Goal: Transaction & Acquisition: Purchase product/service

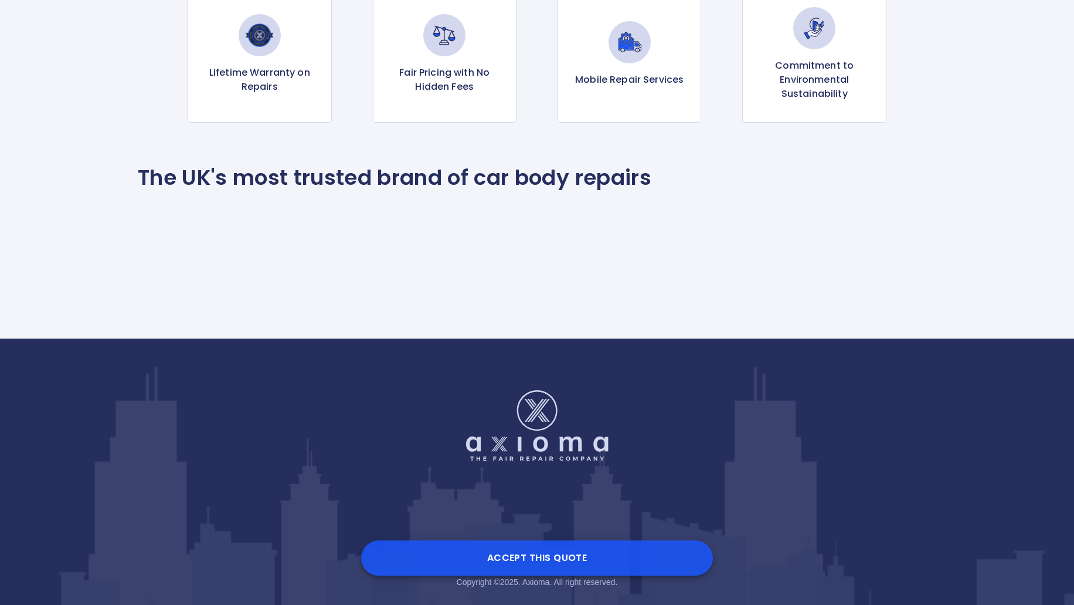
scroll to position [1250, 0]
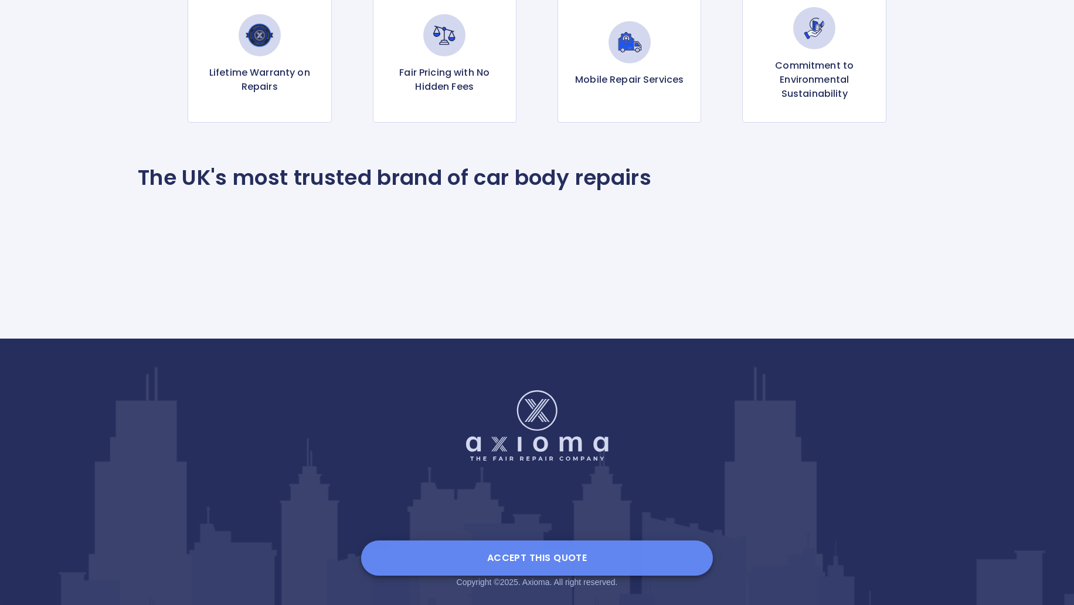
click at [565, 551] on button "Accept this Quote" at bounding box center [537, 557] width 352 height 35
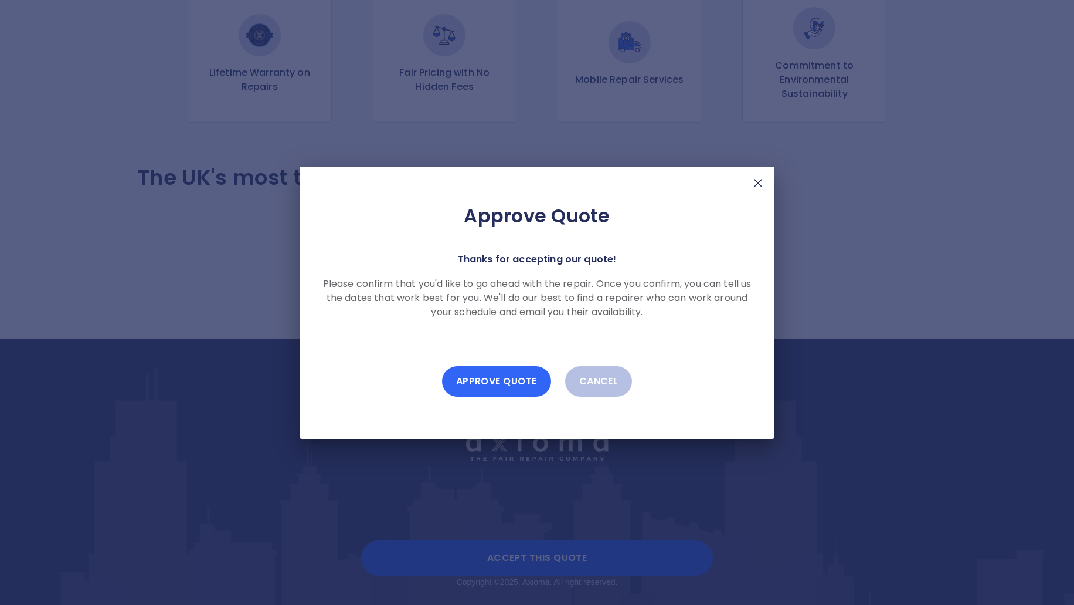
click at [511, 385] on button "Approve Quote" at bounding box center [496, 381] width 109 height 30
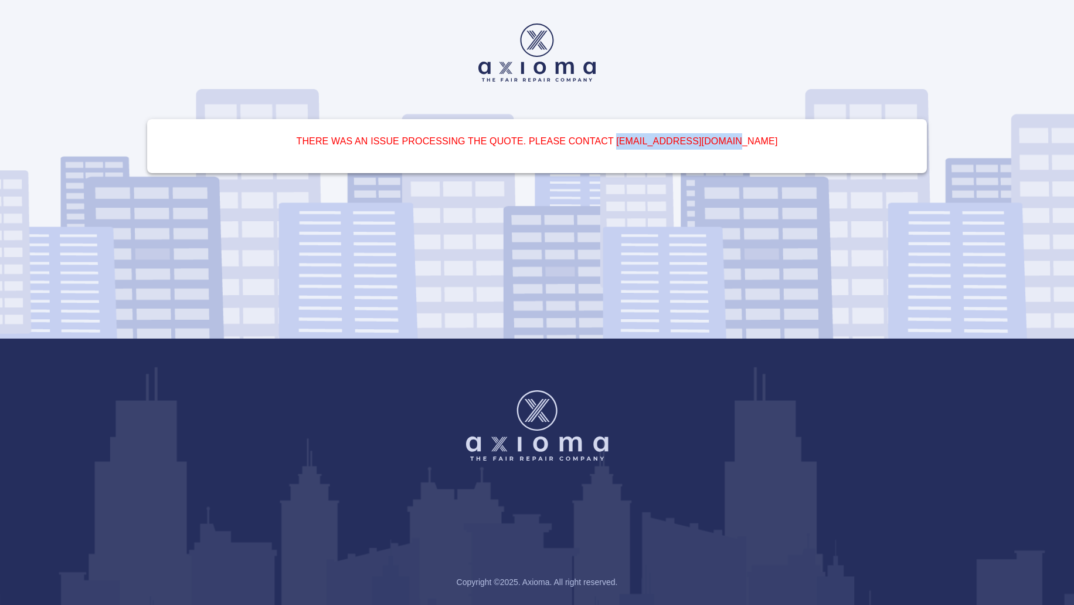
drag, startPoint x: 768, startPoint y: 139, endPoint x: 633, endPoint y: 137, distance: 134.9
click at [633, 137] on h6 "There was an issue processing the quote. please contact [EMAIL_ADDRESS][DOMAIN_…" at bounding box center [537, 141] width 752 height 16
copy h6 "[EMAIL_ADDRESS][DOMAIN_NAME]"
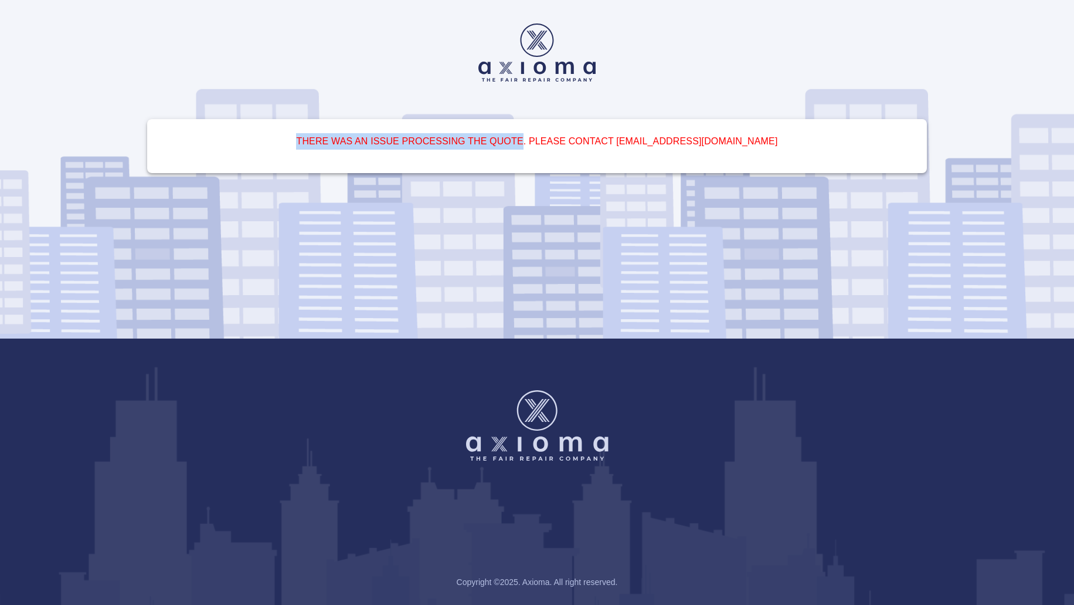
drag, startPoint x: 309, startPoint y: 141, endPoint x: 538, endPoint y: 145, distance: 229.4
click at [538, 144] on h6 "There was an issue processing the quote. please contact [EMAIL_ADDRESS][DOMAIN_…" at bounding box center [537, 141] width 752 height 16
copy h6 "There was an issue processing the quote"
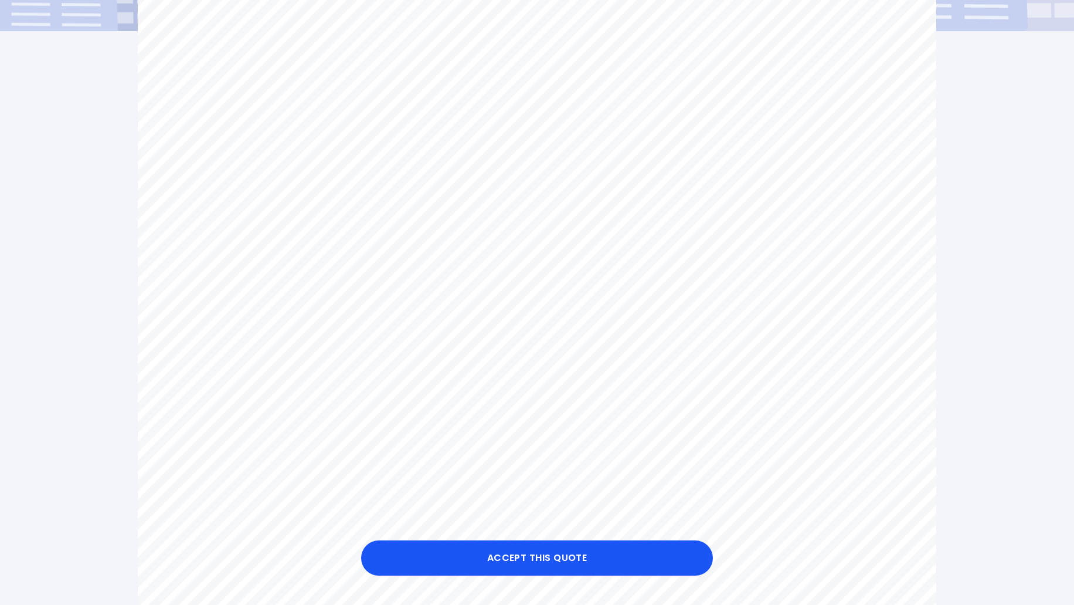
scroll to position [348, 0]
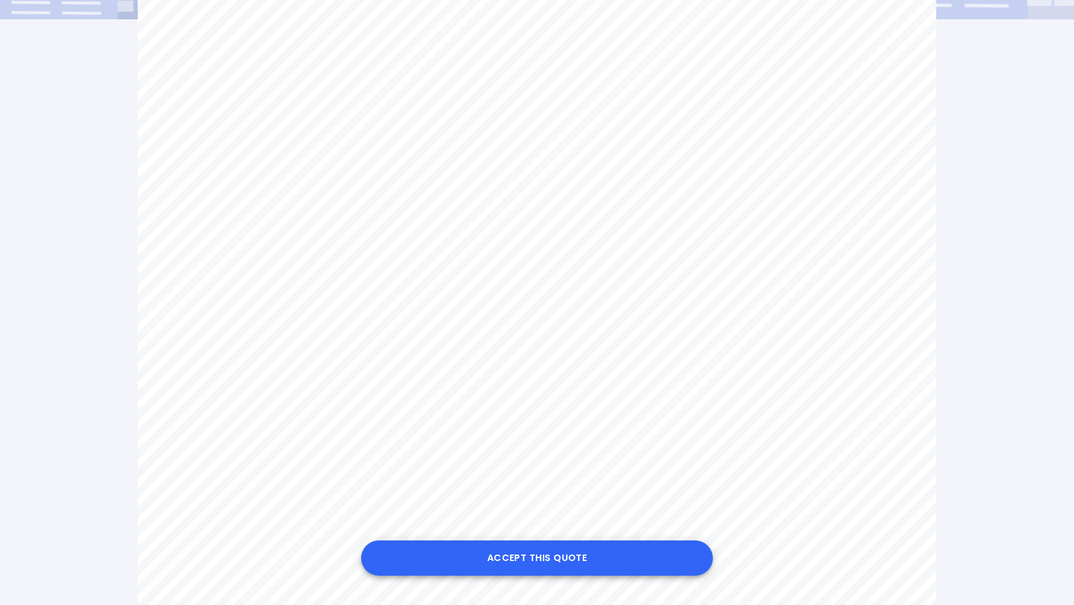
click at [600, 558] on button "Accept this Quote" at bounding box center [537, 557] width 352 height 35
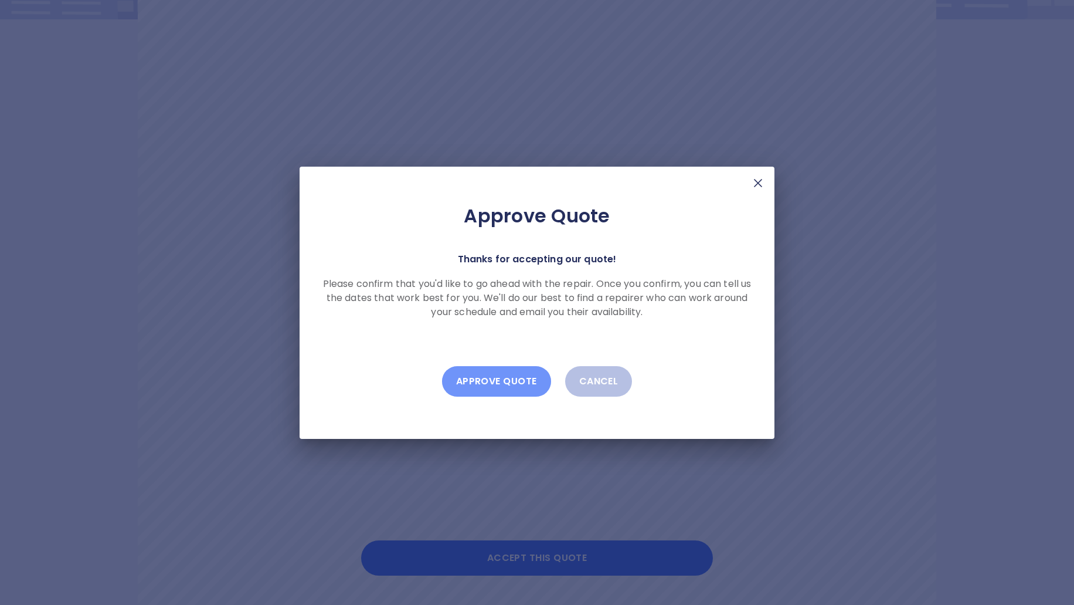
click at [528, 379] on button "Approve Quote" at bounding box center [496, 381] width 109 height 30
